Goal: Transaction & Acquisition: Obtain resource

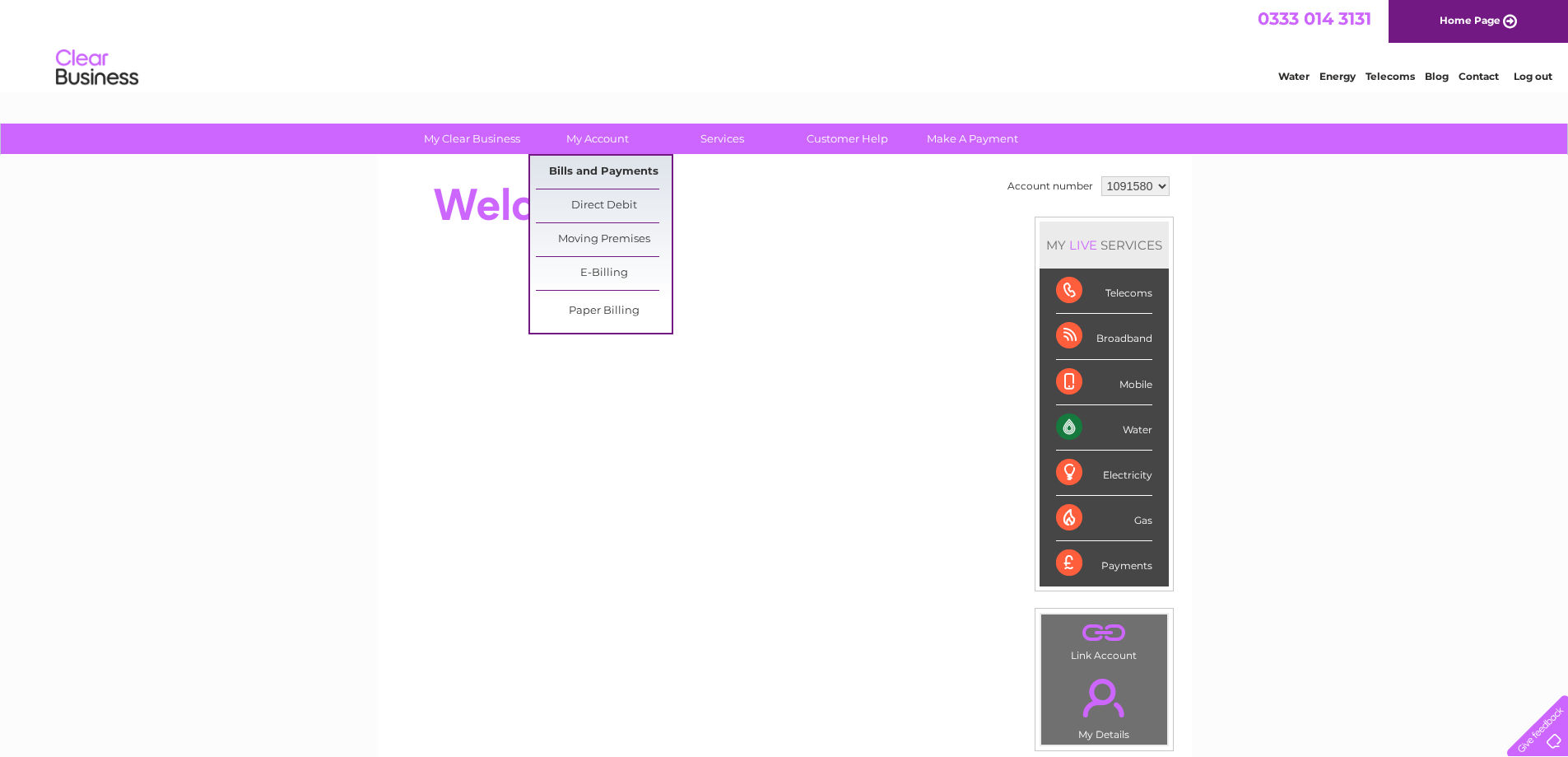
click at [597, 172] on link "Bills and Payments" at bounding box center [604, 173] width 136 height 33
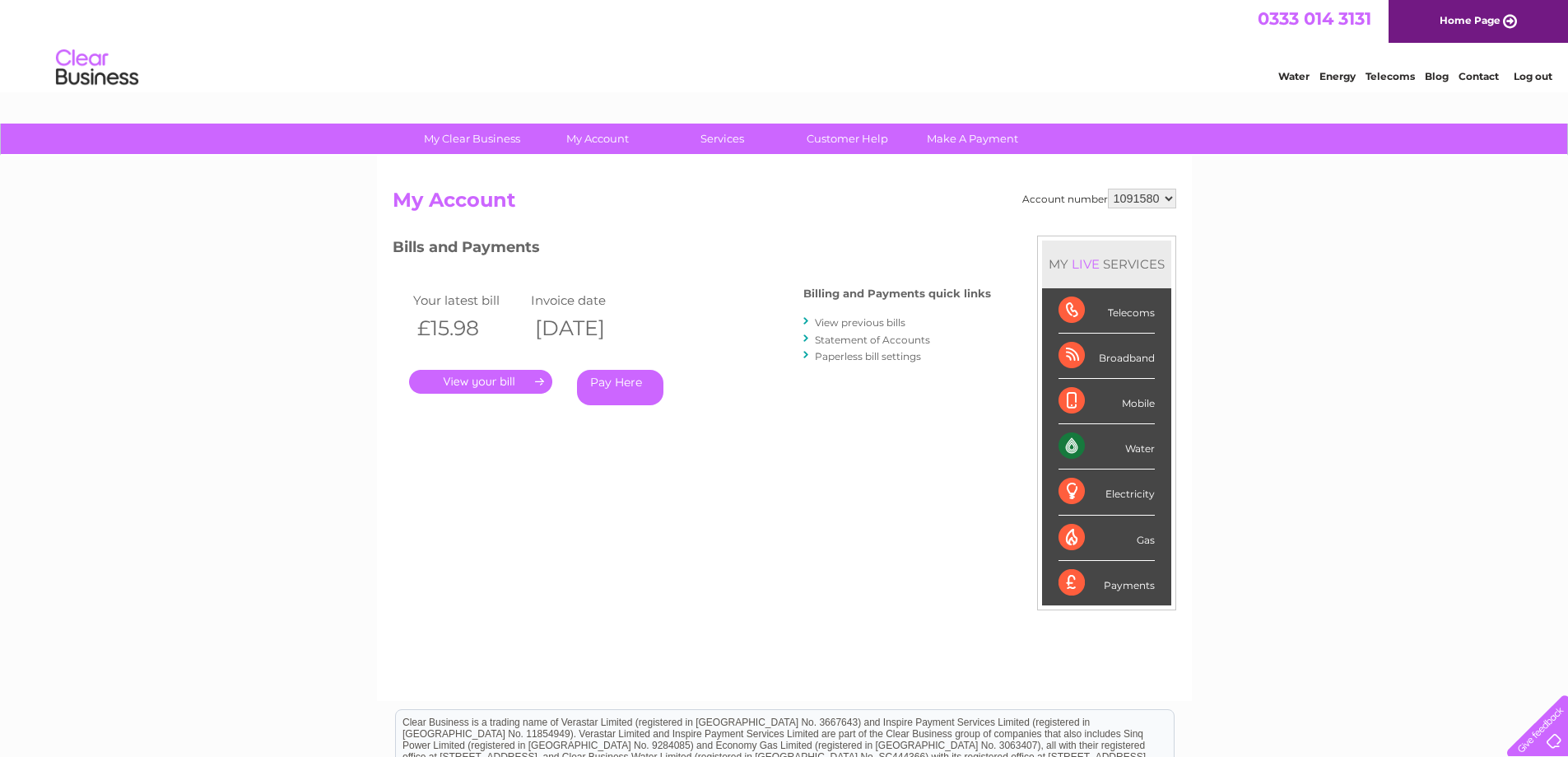
click at [492, 375] on link "." at bounding box center [480, 382] width 143 height 24
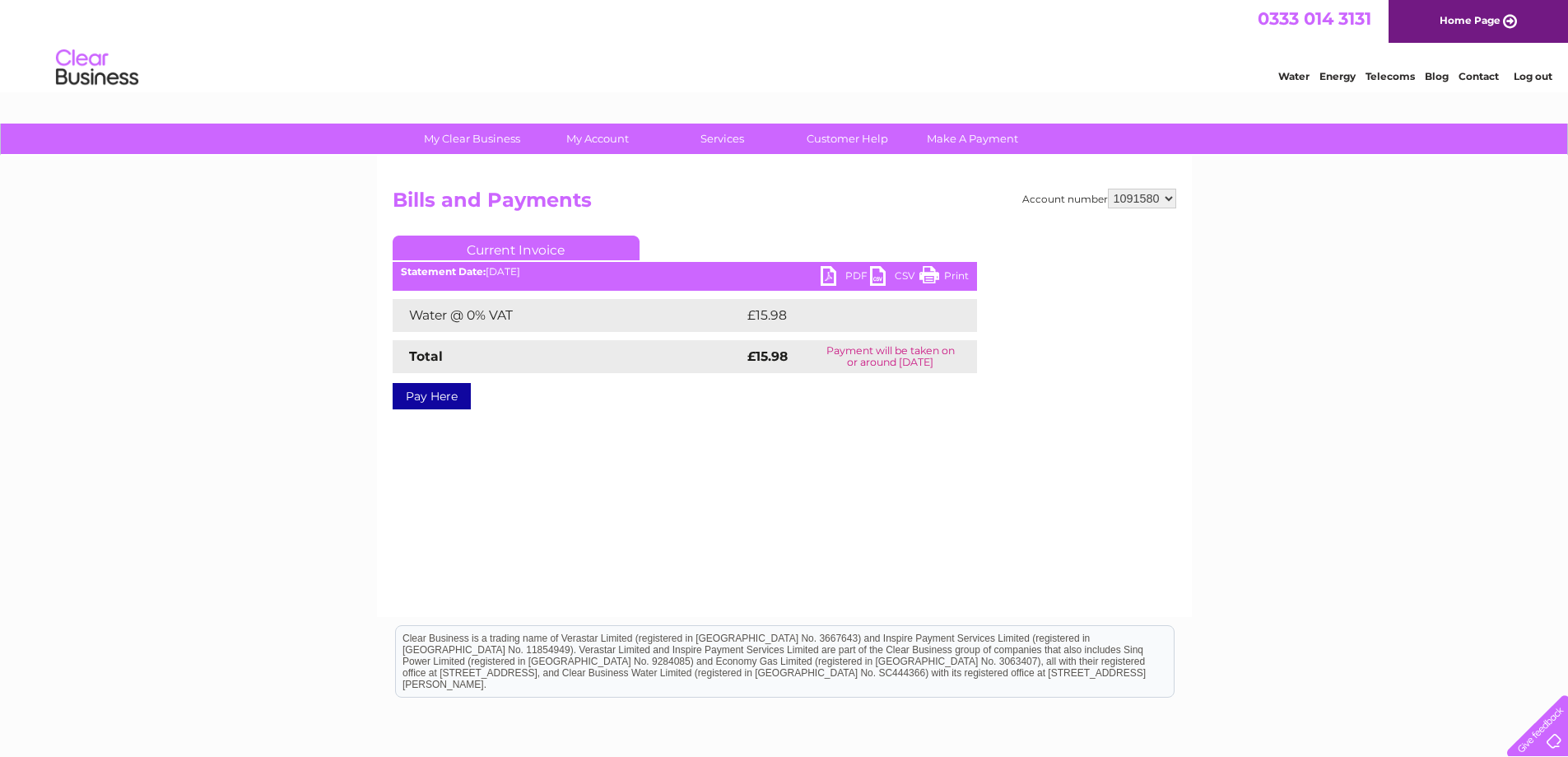
click at [847, 271] on link "PDF" at bounding box center [845, 278] width 50 height 24
click at [847, 270] on link "PDF" at bounding box center [845, 278] width 50 height 24
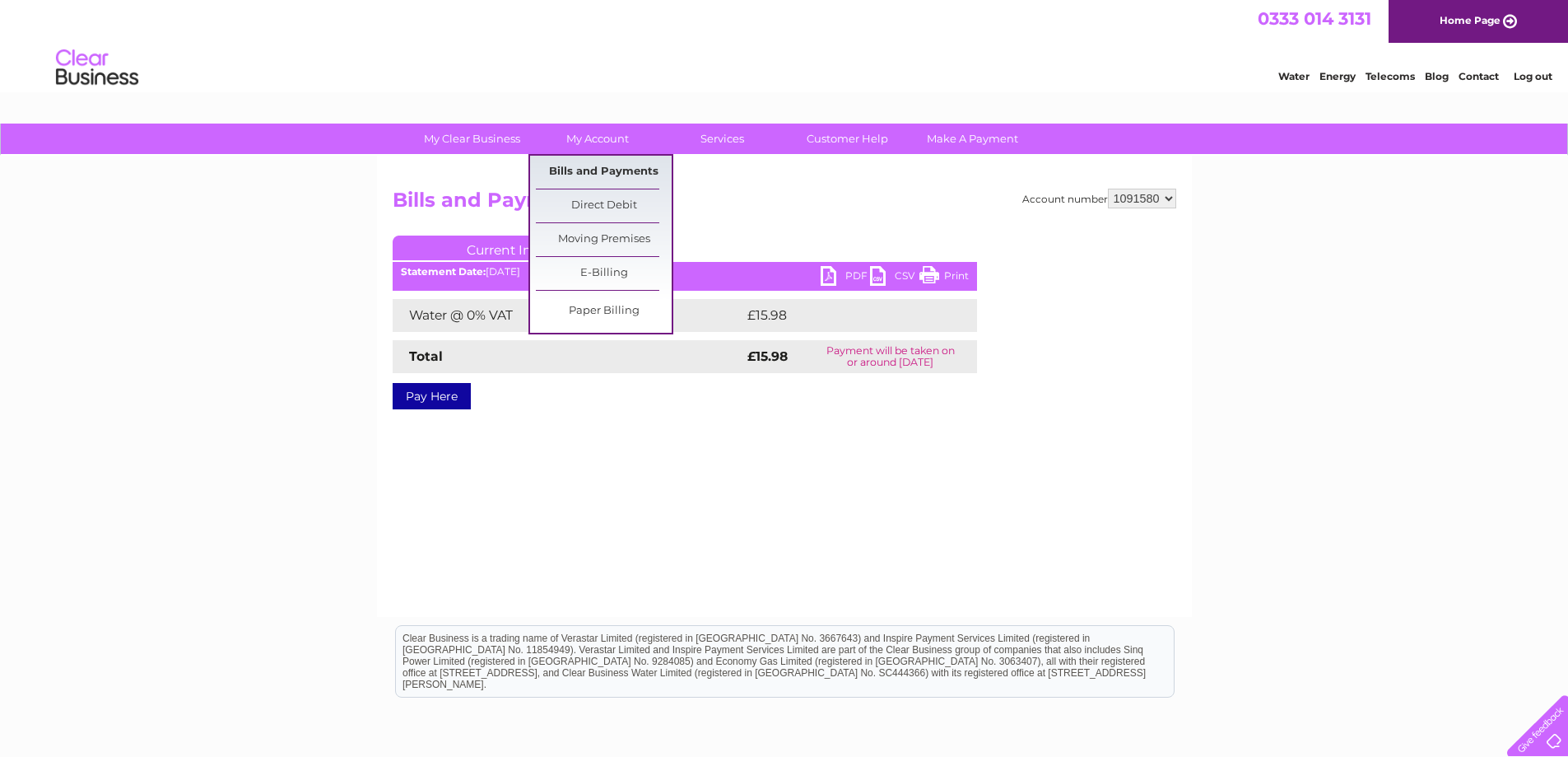
click at [590, 175] on link "Bills and Payments" at bounding box center [604, 173] width 136 height 33
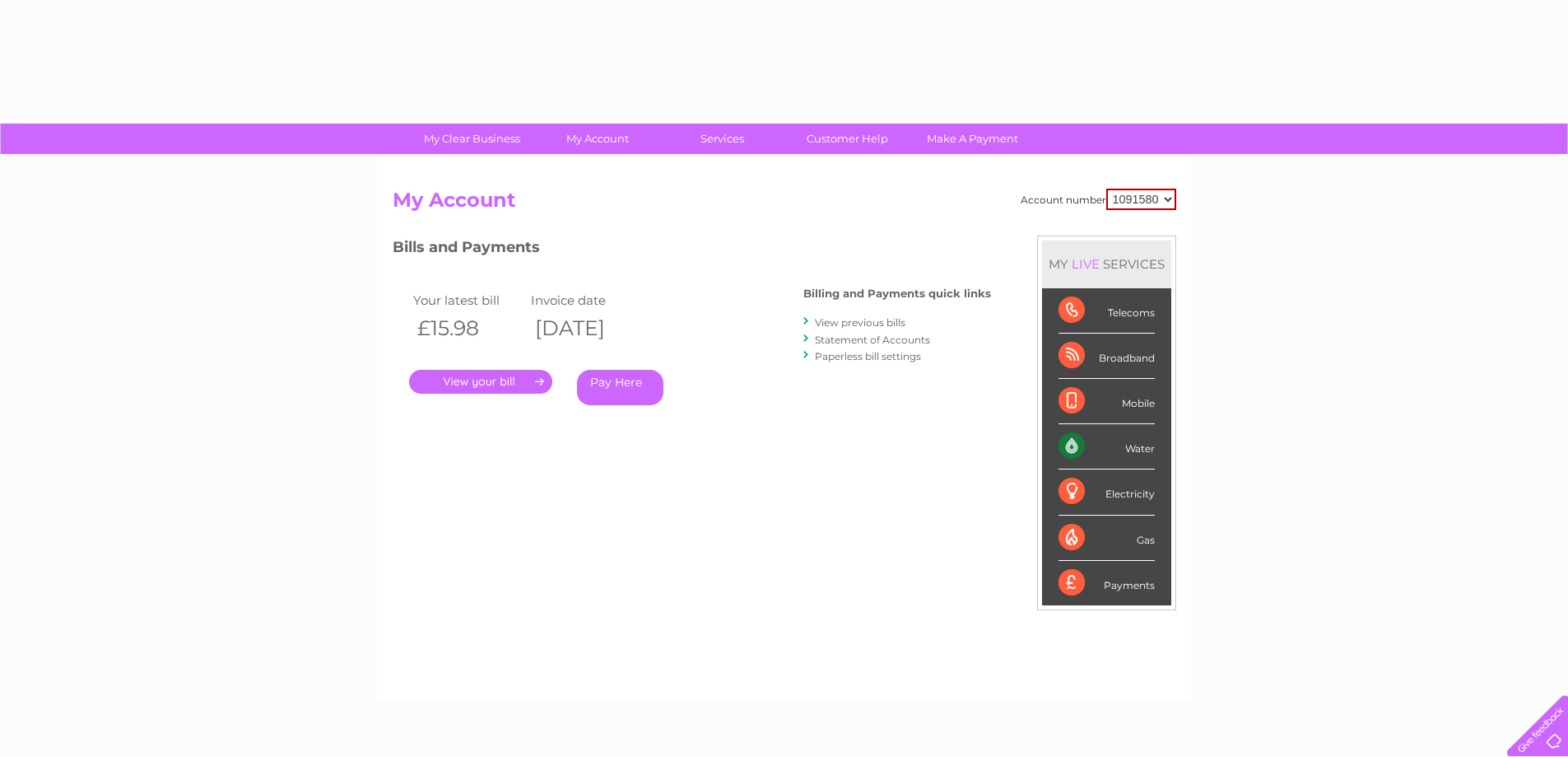
click at [822, 324] on link "View previous bills" at bounding box center [860, 322] width 90 height 12
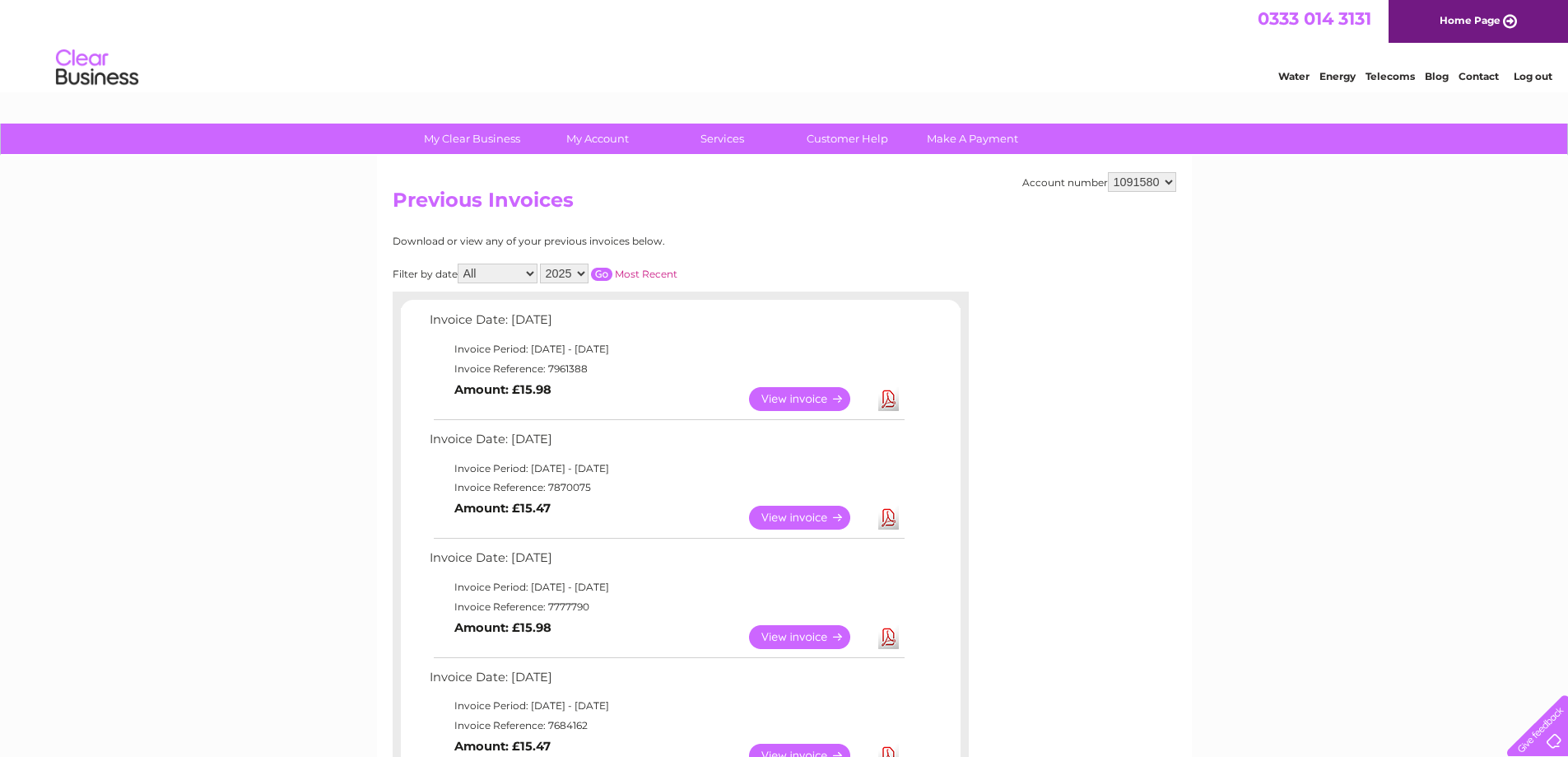
click at [754, 514] on link "View" at bounding box center [809, 518] width 121 height 24
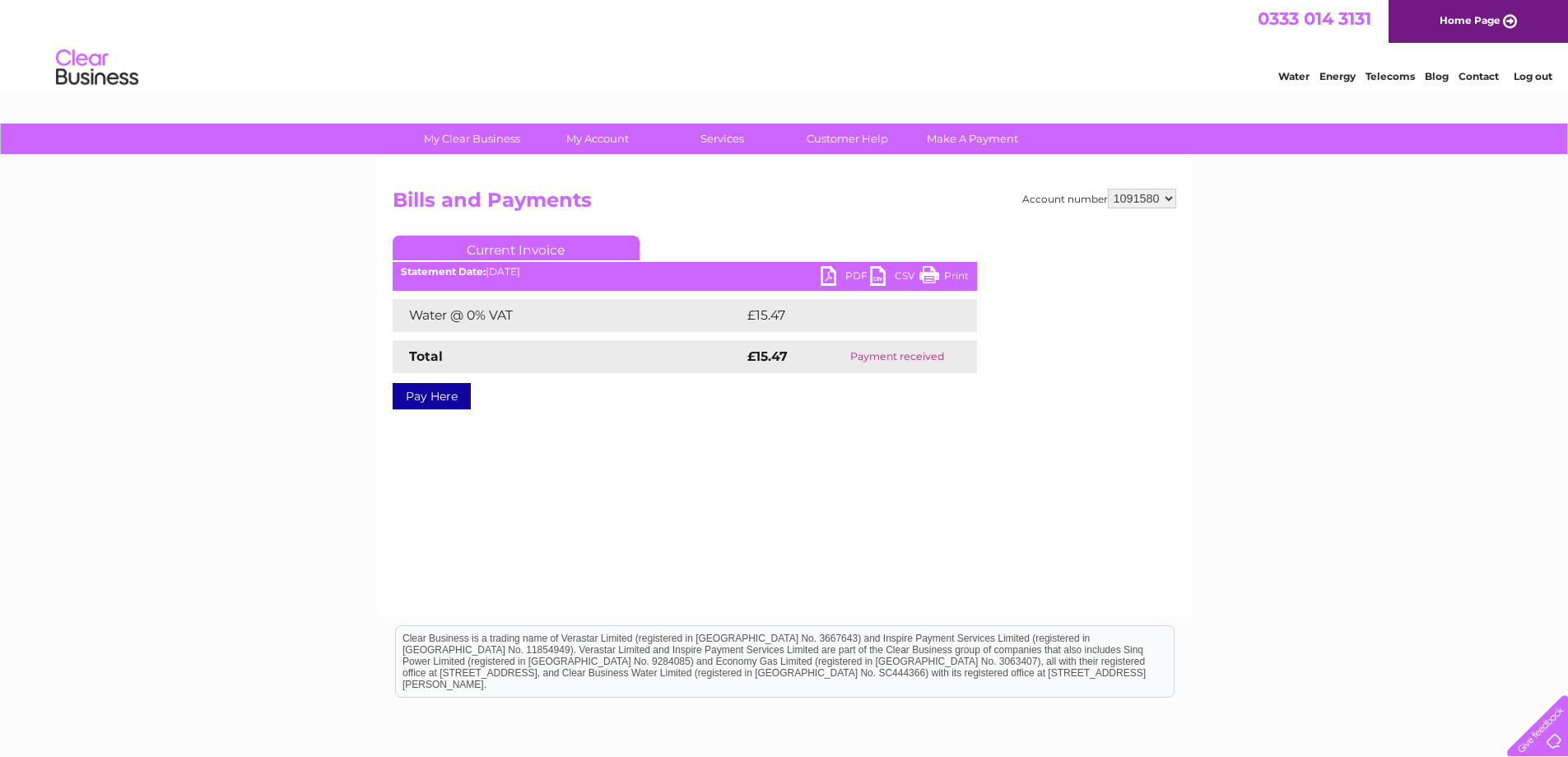
click at [948, 277] on link "Print" at bounding box center [944, 278] width 50 height 24
click at [826, 279] on link "PDF" at bounding box center [845, 278] width 50 height 24
drag, startPoint x: 663, startPoint y: 424, endPoint x: 620, endPoint y: 413, distance: 44.4
click at [620, 413] on div "Account number 1091580 Bills and Payments Current Invoice PDF CSV Print Total" at bounding box center [784, 311] width 784 height 246
click at [835, 276] on link "PDF" at bounding box center [845, 278] width 50 height 24
